Goal: Task Accomplishment & Management: Complete application form

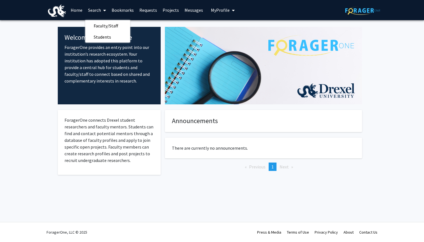
click at [172, 12] on link "Projects" at bounding box center [171, 10] width 22 height 20
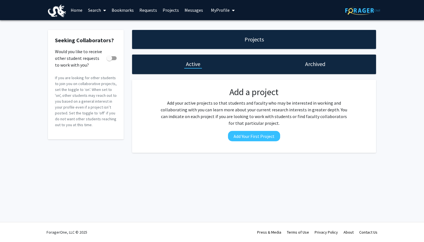
click at [203, 43] on div "Projects" at bounding box center [254, 39] width 244 height 19
click at [251, 141] on button "Add Your First Project" at bounding box center [254, 136] width 52 height 10
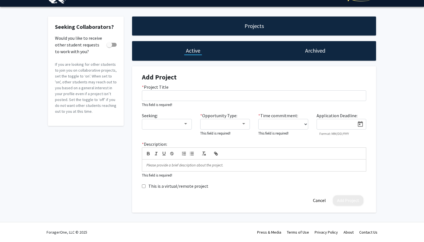
scroll to position [14, 0]
click at [314, 202] on button "Cancel" at bounding box center [319, 201] width 21 height 10
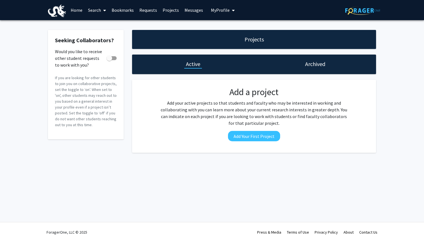
scroll to position [0, 0]
click at [147, 12] on link "Requests" at bounding box center [147, 10] width 23 height 20
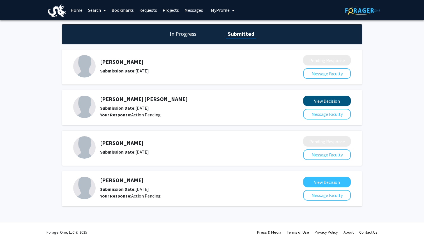
click at [315, 106] on button "View Decision" at bounding box center [327, 101] width 48 height 10
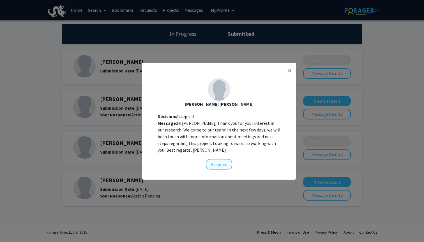
click at [225, 163] on button "Respond" at bounding box center [219, 164] width 26 height 11
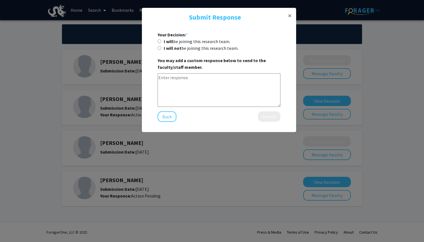
click at [206, 41] on label "I will be joining this research team." at bounding box center [197, 41] width 66 height 7
click at [161, 41] on input "I will be joining this research team." at bounding box center [160, 42] width 4 height 4
radio input "true"
click at [290, 17] on span "×" at bounding box center [290, 15] width 4 height 9
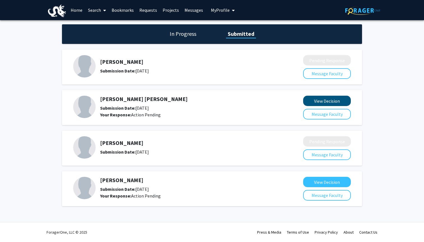
click at [309, 100] on button "View Decision" at bounding box center [327, 101] width 48 height 10
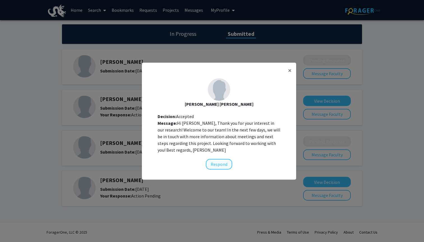
click at [222, 163] on button "Respond" at bounding box center [219, 164] width 26 height 11
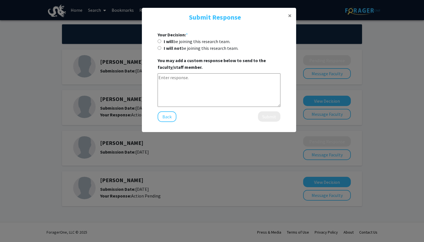
click at [207, 42] on label "I will be joining this research team." at bounding box center [197, 41] width 66 height 7
click at [161, 42] on input "I will be joining this research team." at bounding box center [160, 42] width 4 height 4
radio input "true"
click at [262, 115] on button "Submit" at bounding box center [269, 117] width 22 height 10
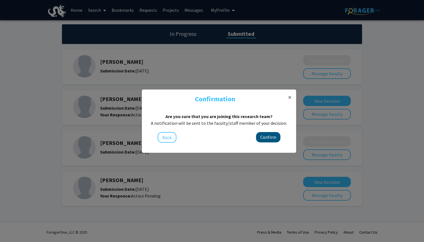
click at [267, 136] on button "Confirm" at bounding box center [268, 137] width 24 height 10
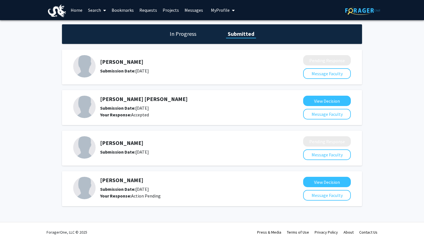
click at [170, 13] on link "Projects" at bounding box center [171, 10] width 22 height 20
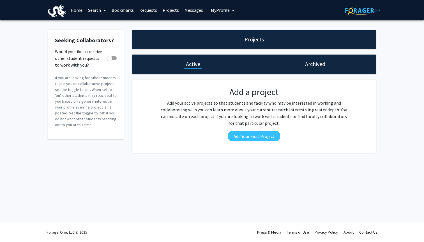
click at [225, 38] on div "Projects" at bounding box center [254, 39] width 244 height 19
click at [149, 10] on link "Requests" at bounding box center [147, 10] width 23 height 20
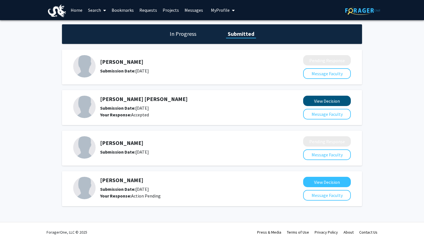
click at [309, 104] on button "View Decision" at bounding box center [327, 101] width 48 height 10
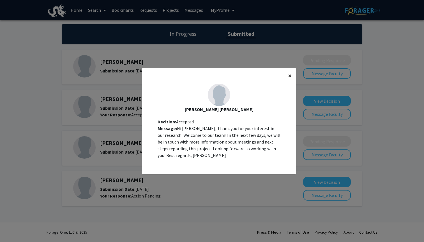
click at [287, 77] on button "×" at bounding box center [289, 76] width 13 height 16
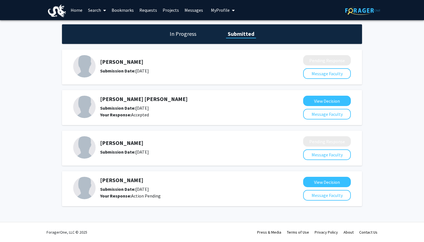
click at [238, 34] on h1 "Submitted" at bounding box center [241, 34] width 30 height 8
click at [188, 35] on h1 "In Progress" at bounding box center [183, 34] width 30 height 8
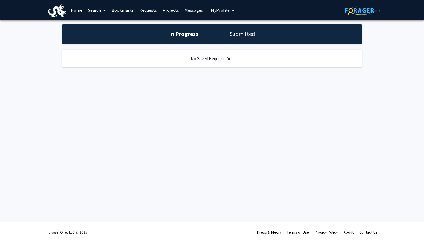
click at [236, 36] on h1 "Submitted" at bounding box center [242, 34] width 29 height 8
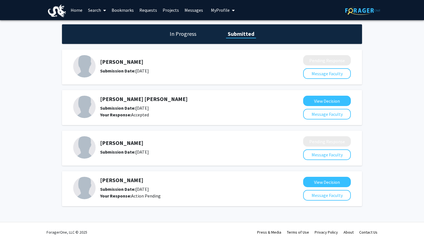
click at [217, 11] on span "My Profile" at bounding box center [220, 10] width 19 height 6
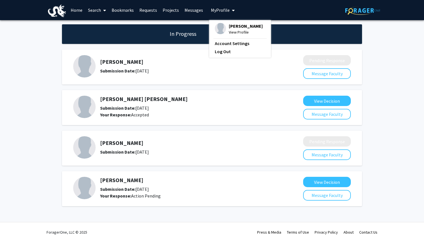
click at [229, 35] on span "View Profile" at bounding box center [246, 32] width 34 height 6
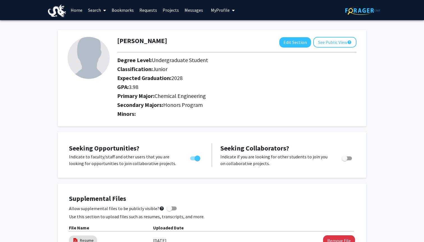
click at [177, 13] on link "Projects" at bounding box center [171, 10] width 22 height 20
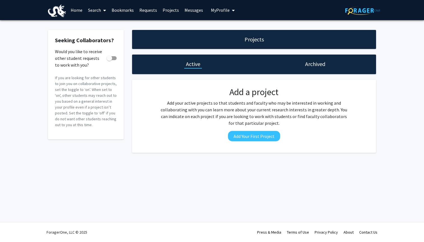
click at [153, 12] on link "Requests" at bounding box center [147, 10] width 23 height 20
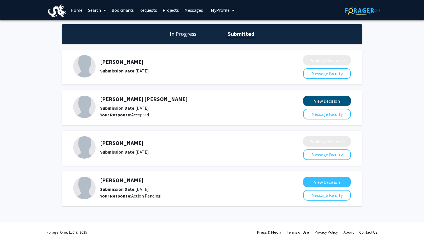
click at [313, 100] on button "View Decision" at bounding box center [327, 101] width 48 height 10
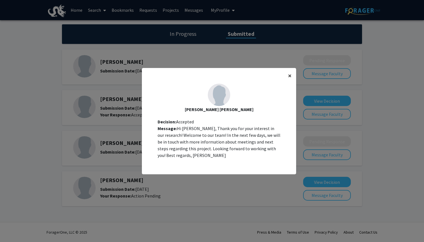
click at [290, 76] on span "×" at bounding box center [290, 75] width 4 height 9
